Goal: Information Seeking & Learning: Compare options

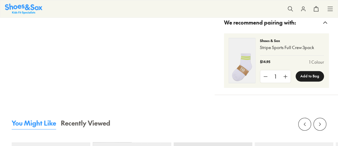
select select "*"
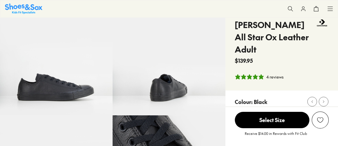
select select "*"
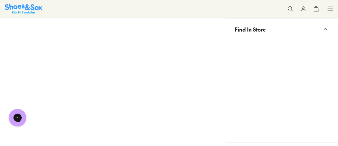
scroll to position [452, 0]
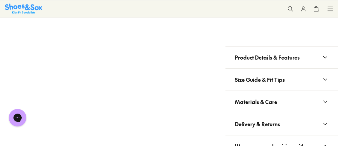
click at [261, 93] on span "Materials & Care" at bounding box center [256, 101] width 42 height 17
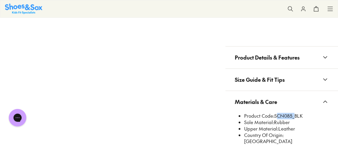
drag, startPoint x: 276, startPoint y: 115, endPoint x: 292, endPoint y: 118, distance: 16.9
click at [292, 118] on li "Product Code: SCN085_BLK" at bounding box center [286, 116] width 85 height 6
copy li "SCN085"
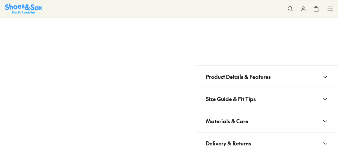
scroll to position [452, 0]
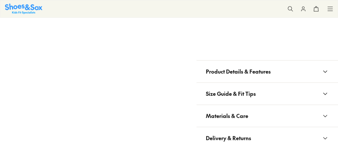
click at [247, 111] on span "Materials & Care" at bounding box center [227, 115] width 42 height 17
select select "*"
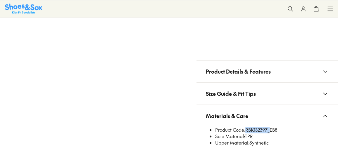
drag, startPoint x: 245, startPoint y: 129, endPoint x: 269, endPoint y: 128, distance: 23.1
click at [269, 128] on li "Product Code: RBK132397_EB8" at bounding box center [272, 130] width 114 height 6
